Goal: Transaction & Acquisition: Purchase product/service

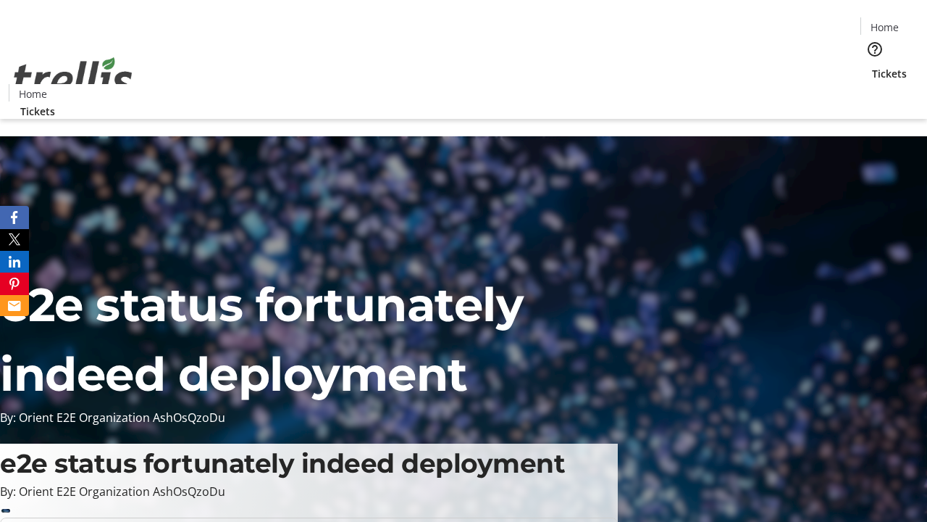
click at [872, 66] on span "Tickets" at bounding box center [889, 73] width 35 height 15
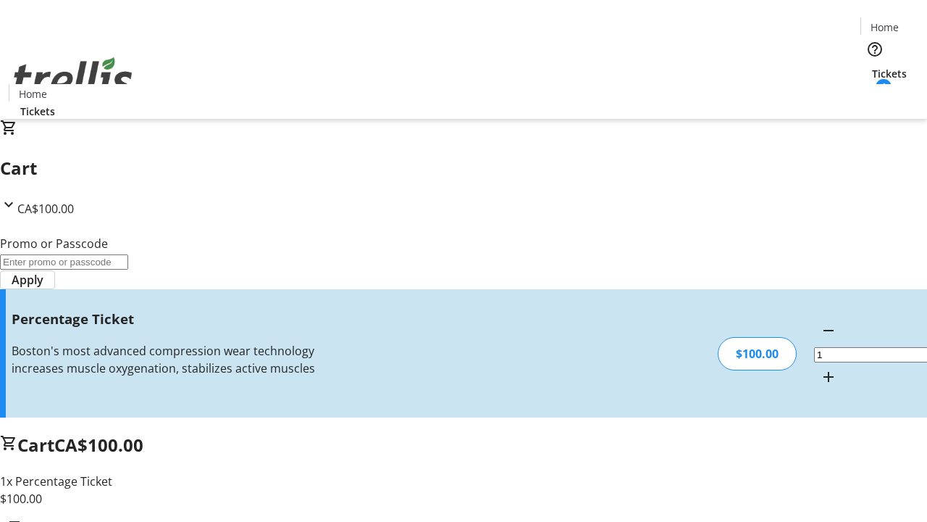
type input "FOO"
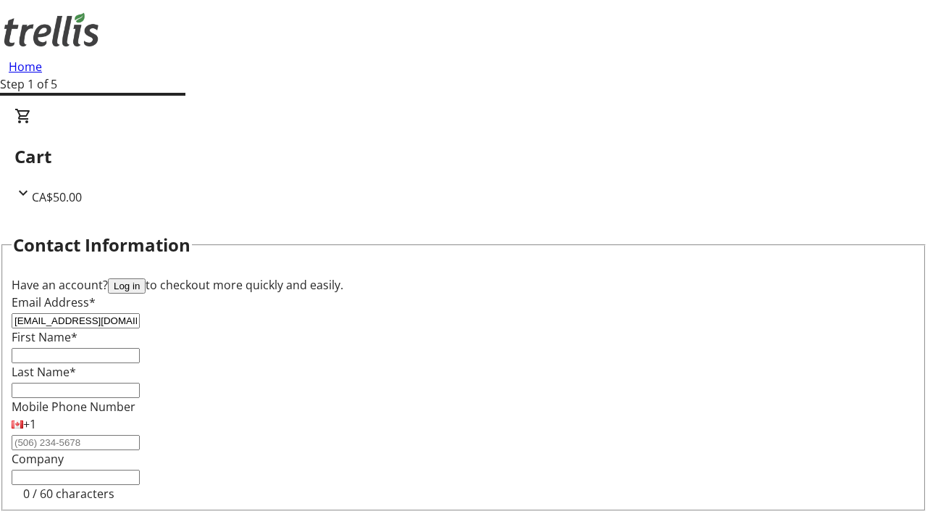
type input "[EMAIL_ADDRESS][DOMAIN_NAME]"
type input "[PERSON_NAME]"
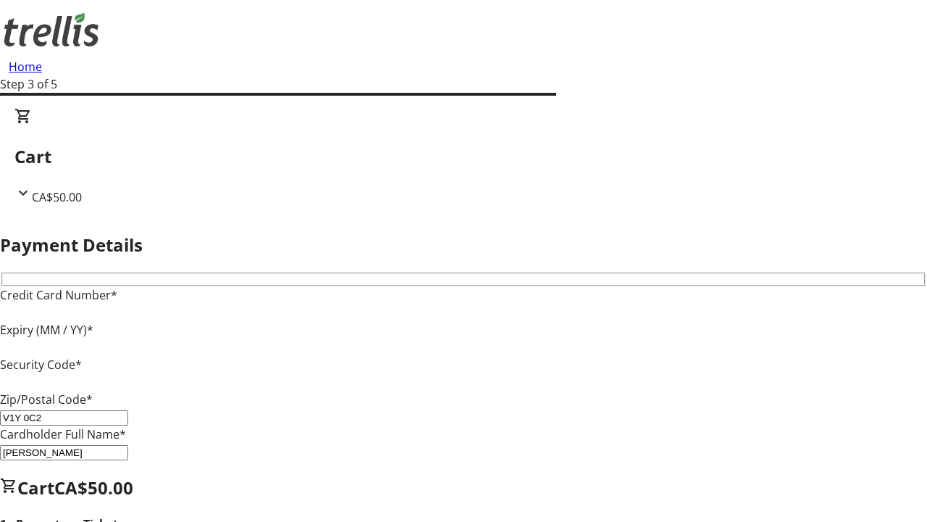
type input "V1Y 0C2"
